Goal: Task Accomplishment & Management: Manage account settings

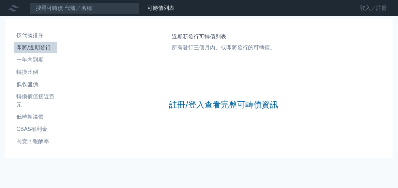
click at [366, 6] on link "登入／註冊" at bounding box center [373, 8] width 38 height 11
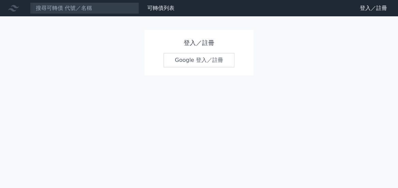
click at [190, 60] on link "Google 登入／註冊" at bounding box center [198, 60] width 71 height 14
